Goal: Information Seeking & Learning: Learn about a topic

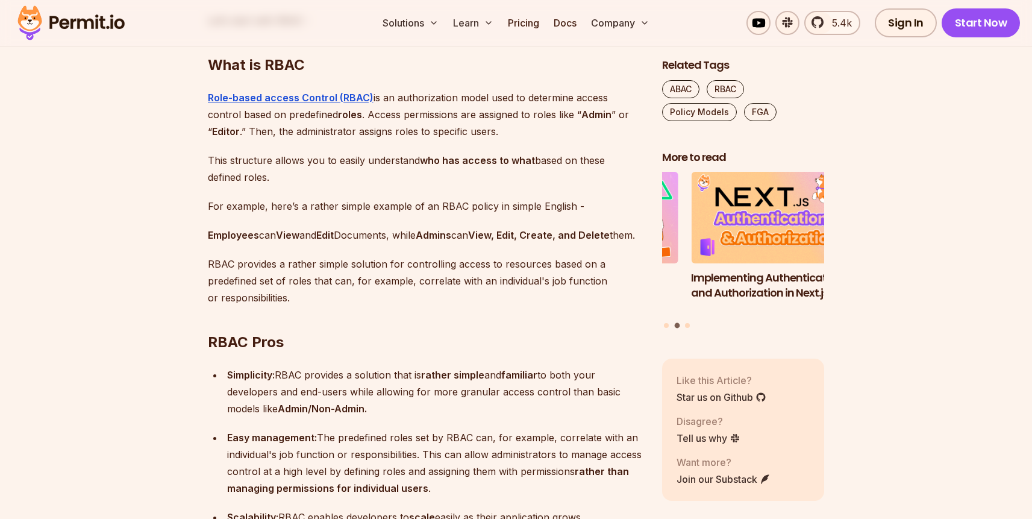
scroll to position [935, 0]
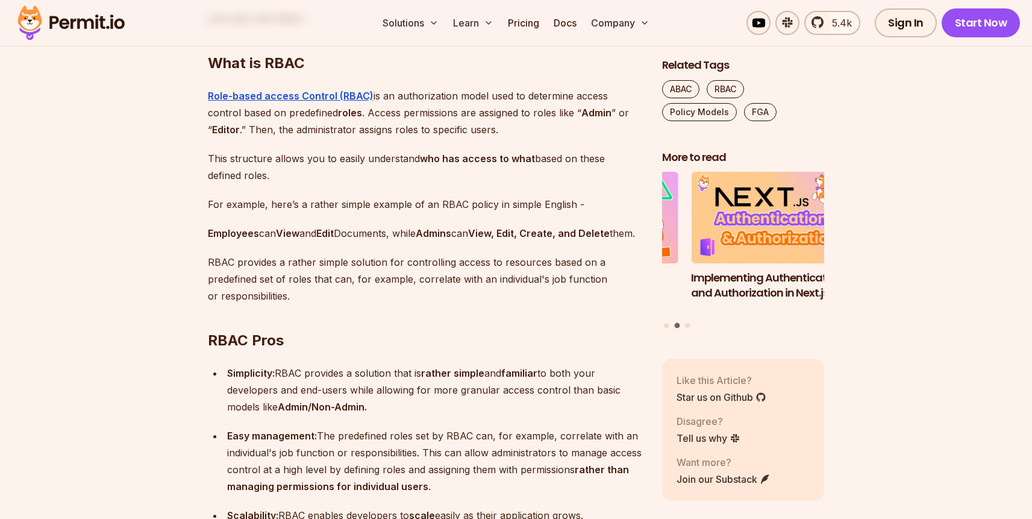
click at [506, 238] on strong "View, Edit, Create, and Delete" at bounding box center [539, 233] width 142 height 12
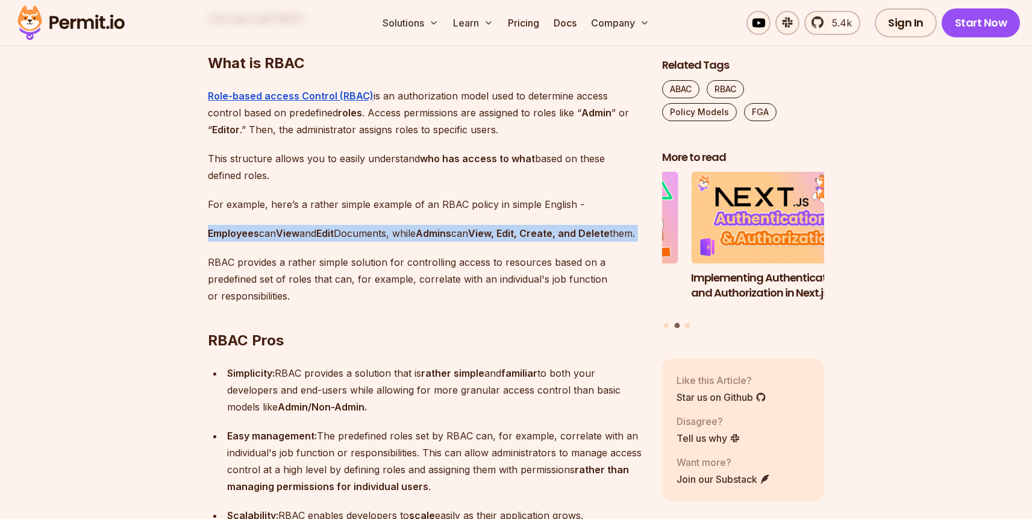
drag, startPoint x: 506, startPoint y: 238, endPoint x: 525, endPoint y: 236, distance: 18.8
click at [507, 238] on strong "View, Edit, Create, and Delete" at bounding box center [539, 233] width 142 height 12
click at [525, 236] on strong "View, Edit, Create, and Delete" at bounding box center [539, 233] width 142 height 12
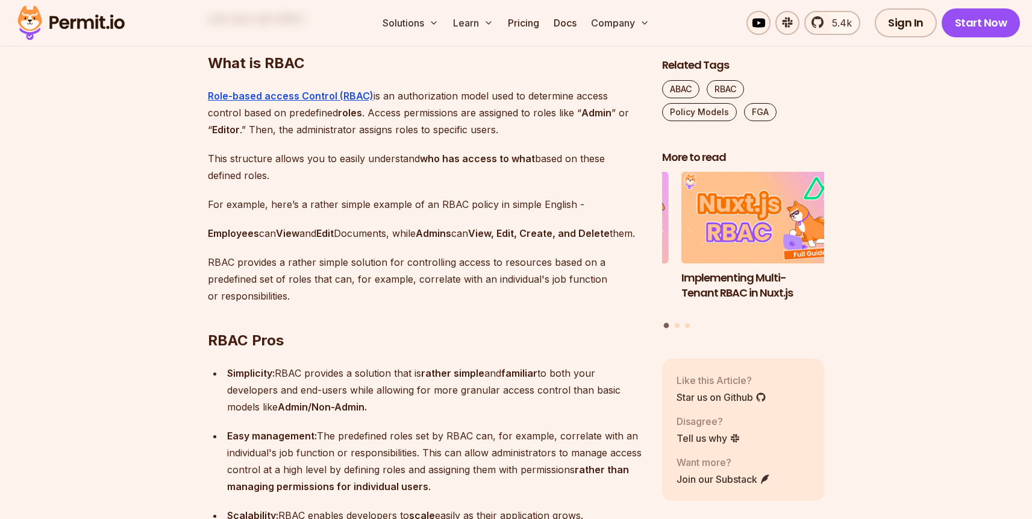
click at [356, 399] on div "Simplicity: RBAC provides a solution that is rather simple and familiar to both…" at bounding box center [435, 389] width 416 height 51
click at [407, 405] on div "Simplicity: RBAC provides a solution that is rather simple and familiar to both…" at bounding box center [435, 389] width 416 height 51
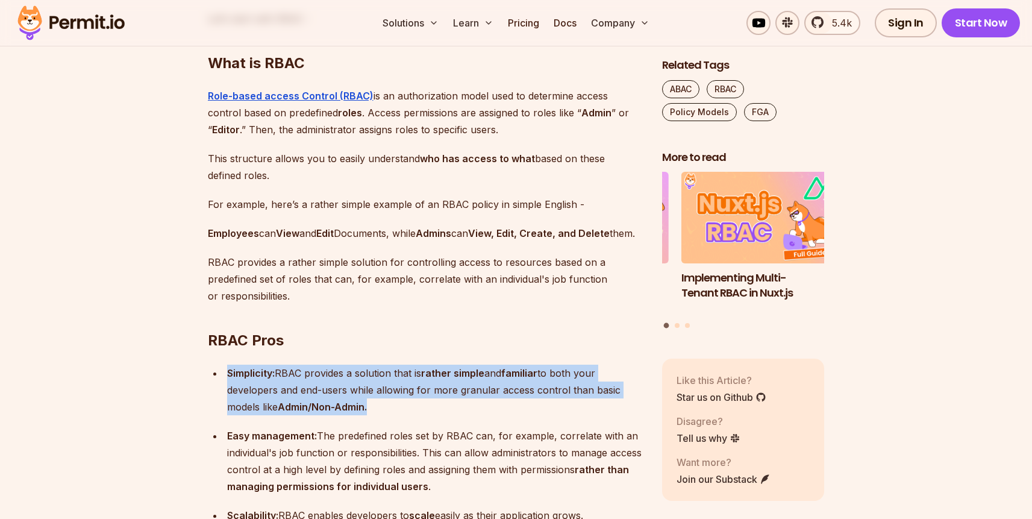
click at [407, 405] on div "Simplicity: RBAC provides a solution that is rather simple and familiar to both…" at bounding box center [435, 389] width 416 height 51
click at [446, 403] on div "Simplicity: RBAC provides a solution that is rather simple and familiar to both…" at bounding box center [435, 389] width 416 height 51
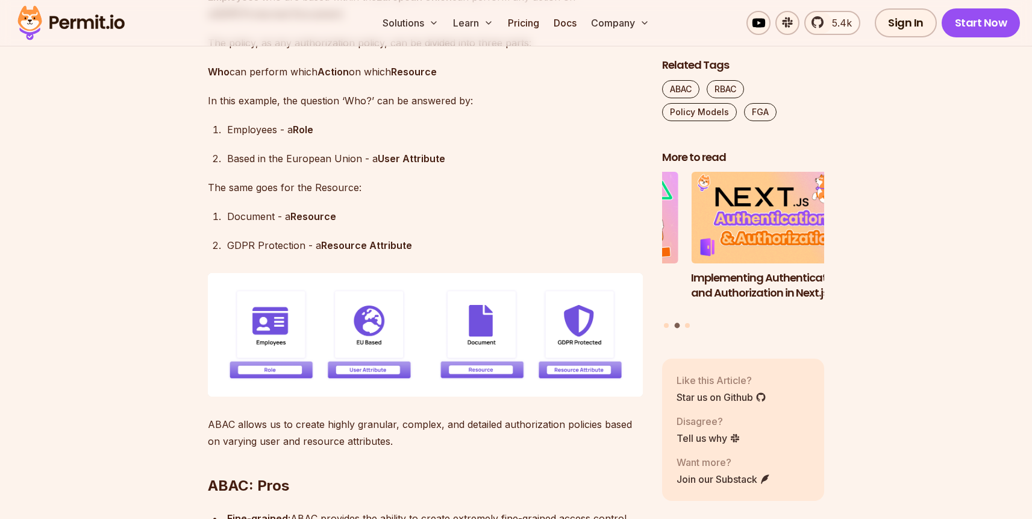
scroll to position [1960, 0]
